Goal: Browse casually

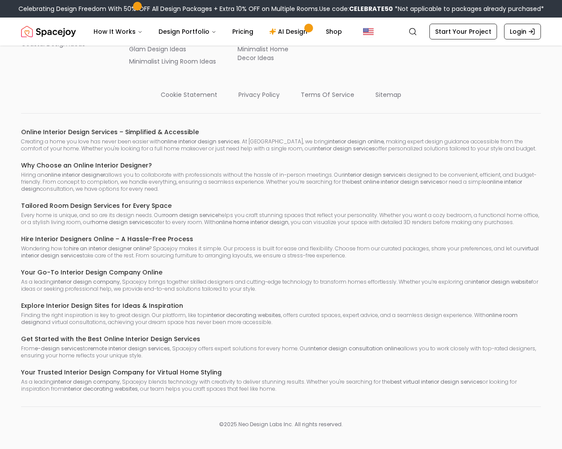
scroll to position [4792, 0]
